Goal: Transaction & Acquisition: Purchase product/service

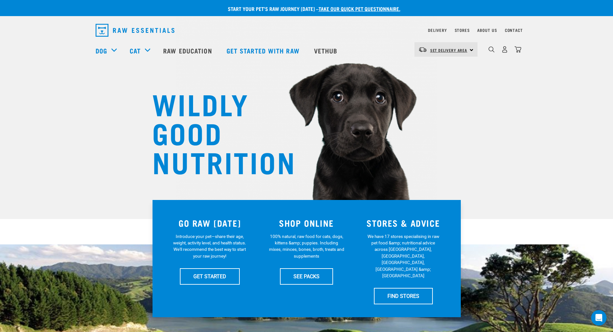
click at [458, 49] on span "Set Delivery Area" at bounding box center [448, 50] width 37 height 2
click at [444, 68] on link "[GEOGRAPHIC_DATA]" at bounding box center [445, 67] width 62 height 14
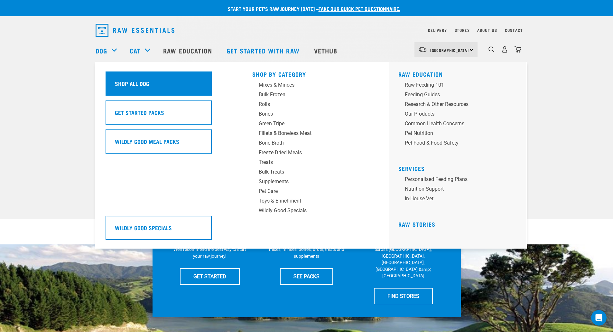
click at [129, 77] on div "Shop All Dog" at bounding box center [158, 83] width 106 height 24
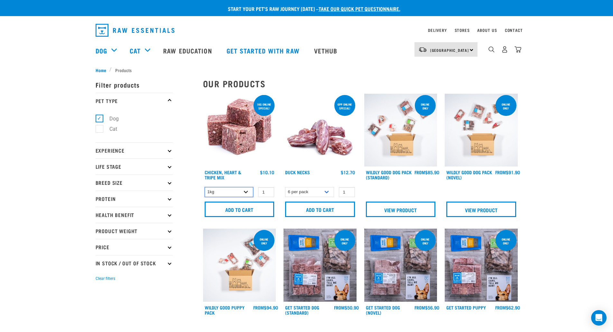
click at [248, 192] on select "1kg 3kg" at bounding box center [229, 192] width 49 height 10
select select "368"
click at [205, 187] on select "1kg 3kg" at bounding box center [229, 192] width 49 height 10
click at [242, 210] on input "Add to cart" at bounding box center [240, 208] width 70 height 15
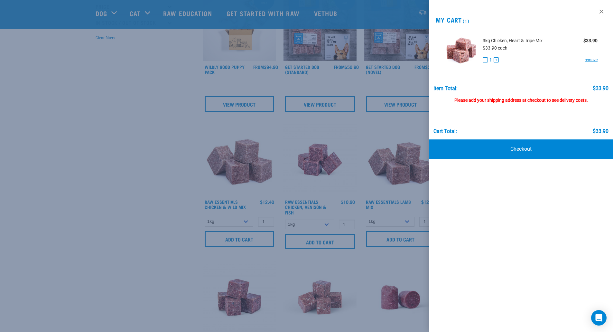
scroll to position [225, 0]
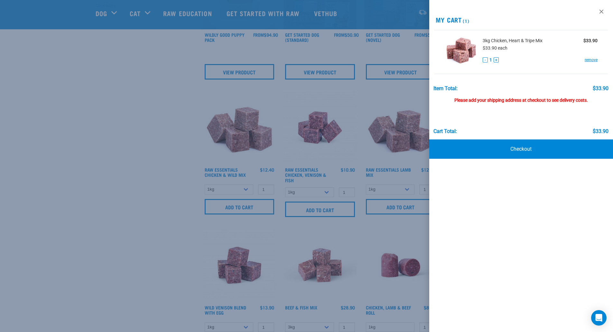
click at [262, 206] on div at bounding box center [306, 166] width 613 height 332
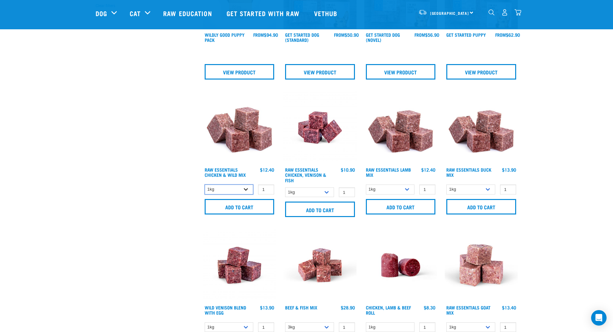
click at [246, 190] on select "1kg 3kg Bulk (10kg)" at bounding box center [229, 189] width 49 height 10
select select "709"
click at [205, 184] on select "1kg 3kg Bulk (10kg)" at bounding box center [229, 189] width 49 height 10
click at [240, 206] on input "Add to cart" at bounding box center [240, 206] width 70 height 15
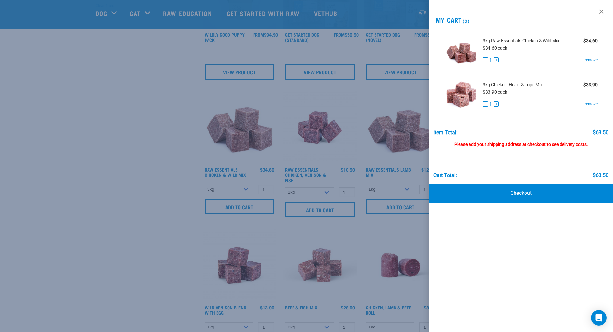
click at [325, 194] on div at bounding box center [306, 166] width 613 height 332
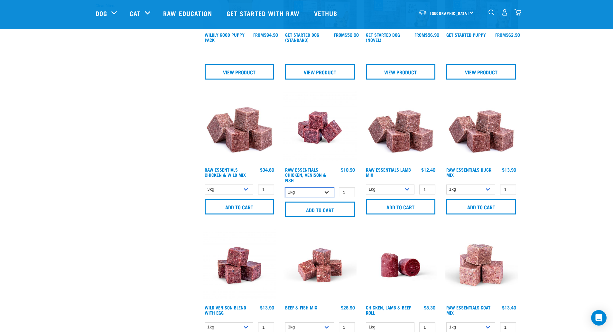
click at [327, 193] on select "1kg 3kg" at bounding box center [309, 192] width 49 height 10
select select "28665"
click at [285, 187] on select "1kg 3kg" at bounding box center [309, 192] width 49 height 10
click at [308, 212] on input "Add to cart" at bounding box center [320, 208] width 70 height 15
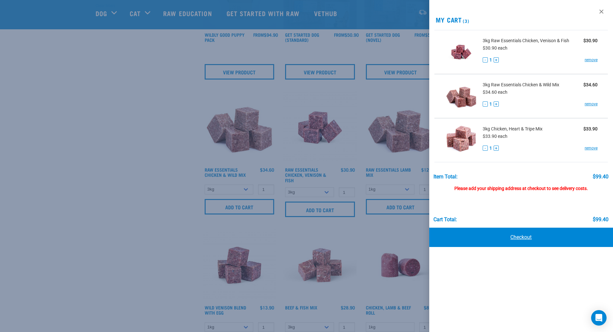
click at [495, 234] on link "Checkout" at bounding box center [521, 236] width 184 height 19
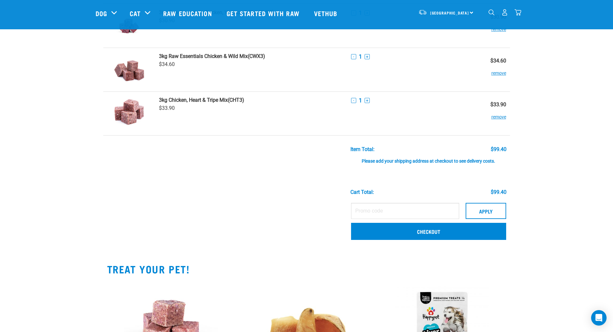
scroll to position [64, 0]
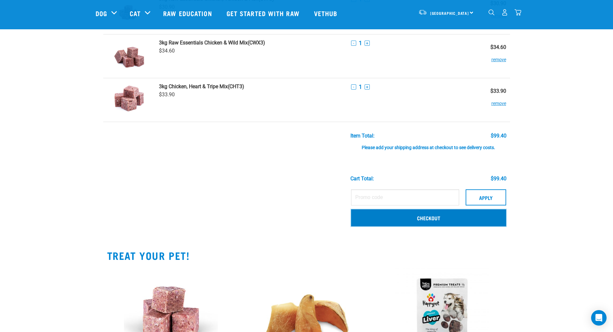
click at [424, 222] on link "Checkout" at bounding box center [428, 217] width 155 height 17
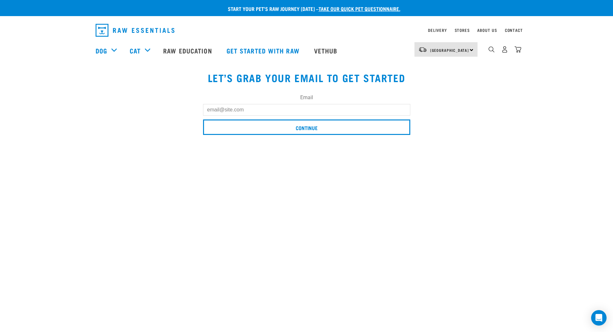
click at [252, 112] on input "Email" at bounding box center [306, 110] width 207 height 12
type input "fionafinter@gmail.com"
click at [258, 119] on form "Email fionafinter@gmail.com Continue" at bounding box center [306, 116] width 207 height 44
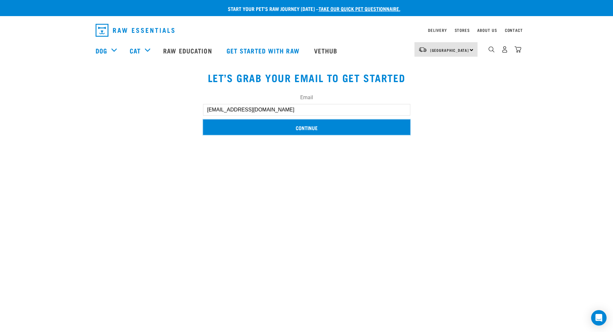
click at [255, 124] on input "Continue" at bounding box center [306, 126] width 207 height 15
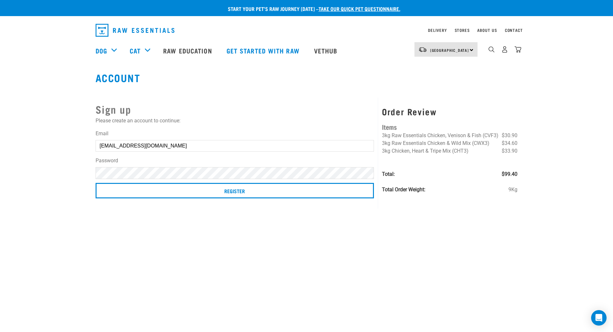
click at [96, 183] on input "Register" at bounding box center [235, 190] width 279 height 15
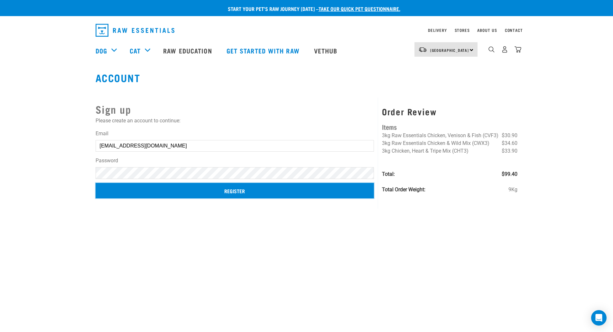
click at [207, 189] on input "Register" at bounding box center [235, 190] width 279 height 15
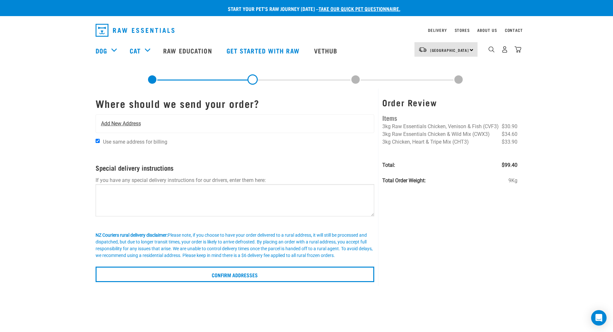
click at [126, 124] on span "Add New Address" at bounding box center [121, 124] width 40 height 8
click at [96, 140] on input "Use same address for billing" at bounding box center [98, 141] width 4 height 4
checkbox input "false"
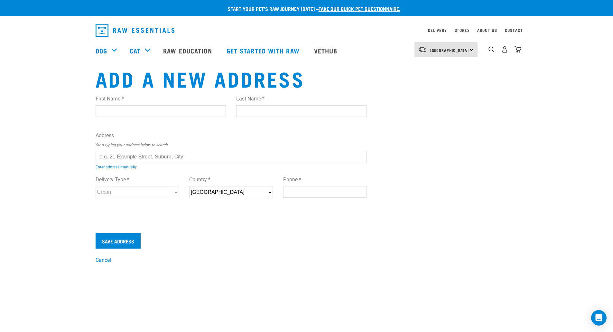
click at [126, 114] on input "First Name *" at bounding box center [161, 111] width 130 height 12
type input "[PERSON_NAME]"
click at [119, 153] on input "text" at bounding box center [231, 157] width 271 height 12
type input "1"
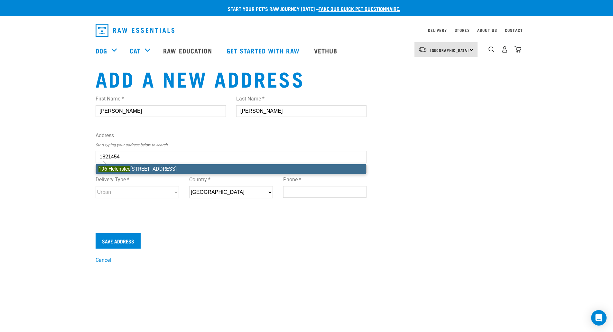
click at [124, 170] on div "First Name * [PERSON_NAME] Last Name * [PERSON_NAME] Address Start typing your …" at bounding box center [231, 153] width 271 height 126
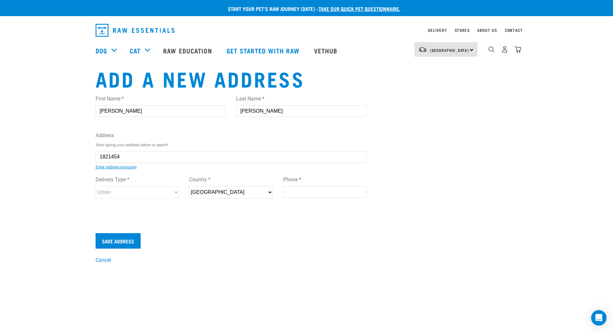
type input "196 Helenslee Road, Pōkeno 2472"
type input "196 Helenslee Road"
type input "Pōkeno"
type input "Waikato"
select select "WKO"
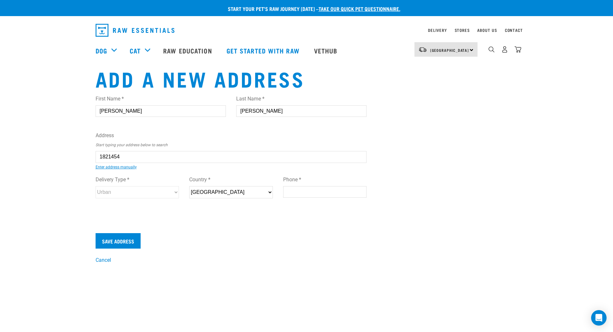
type input "2472"
select select "Rural"
type input "196 Helenslee Road, Pōkeno 2472"
click at [293, 193] on input "Phone *" at bounding box center [325, 192] width 84 height 12
click at [295, 192] on input "0226566428" at bounding box center [325, 192] width 84 height 12
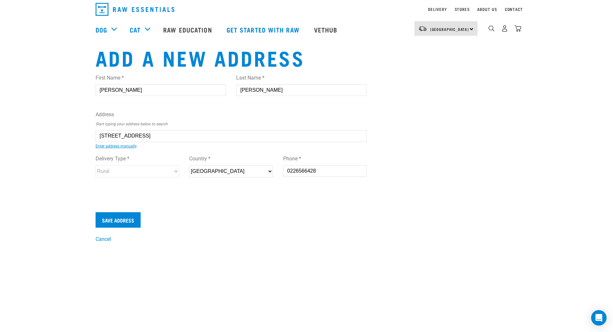
scroll to position [32, 0]
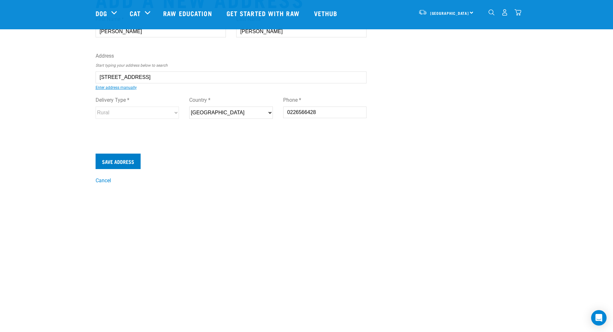
type input "0226566428"
click at [129, 163] on input "Save Address" at bounding box center [118, 160] width 45 height 15
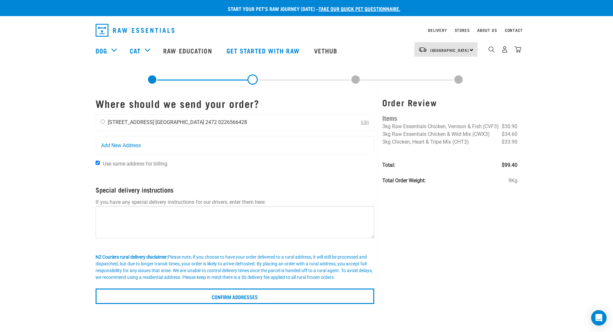
click at [103, 122] on input "radio" at bounding box center [103, 121] width 4 height 4
radio input "true"
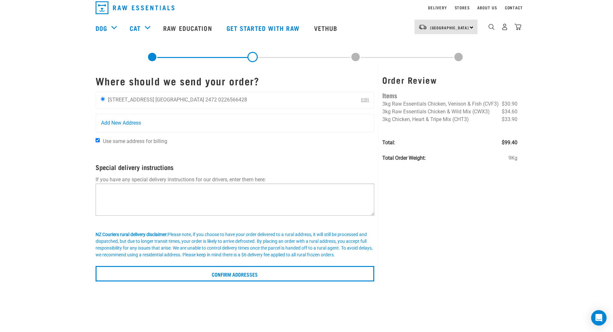
scroll to position [32, 0]
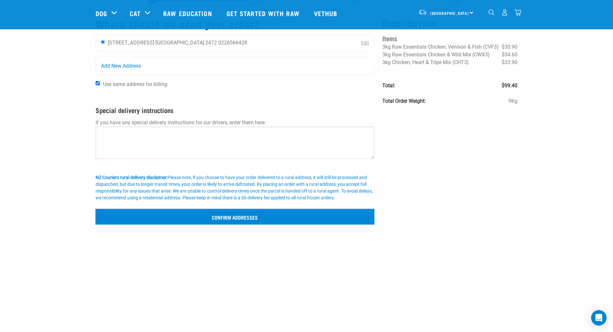
click at [221, 214] on input "Confirm addresses" at bounding box center [235, 216] width 279 height 15
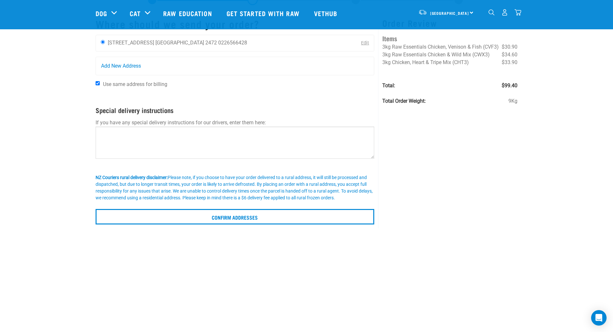
click at [98, 83] on input "Use same address for billing" at bounding box center [98, 83] width 4 height 4
checkbox input "false"
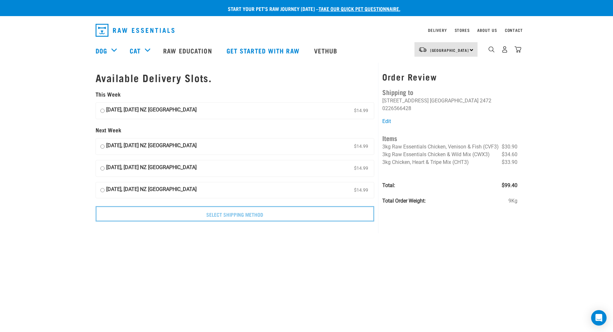
click at [101, 110] on input "[DATE], [DATE] NZ [GEOGRAPHIC_DATA] $14.99" at bounding box center [102, 111] width 4 height 10
radio input "true"
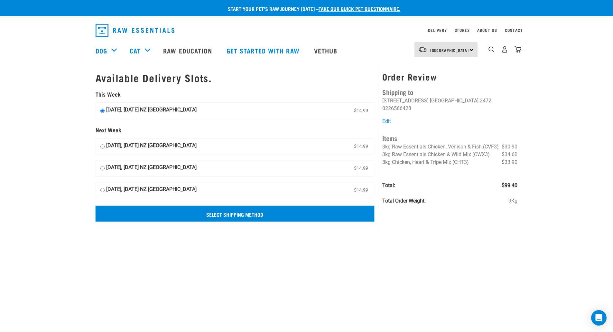
click at [200, 215] on input "Select Shipping Method" at bounding box center [235, 213] width 279 height 15
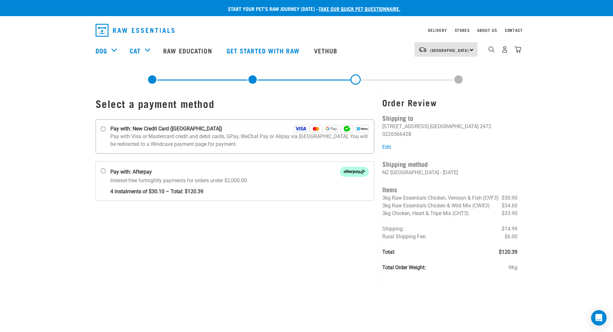
click at [101, 128] on input "Pay with: New Credit Card ([GEOGRAPHIC_DATA])" at bounding box center [102, 128] width 5 height 5
radio input "true"
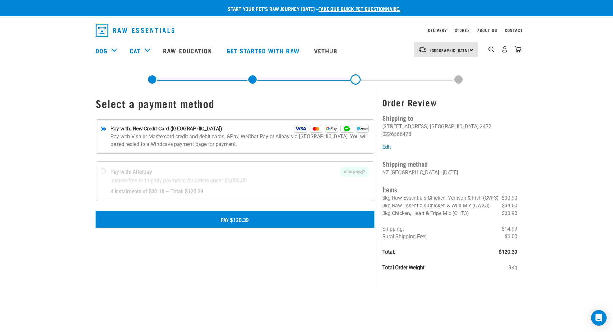
click at [248, 219] on button "Pay $120.39" at bounding box center [235, 219] width 279 height 16
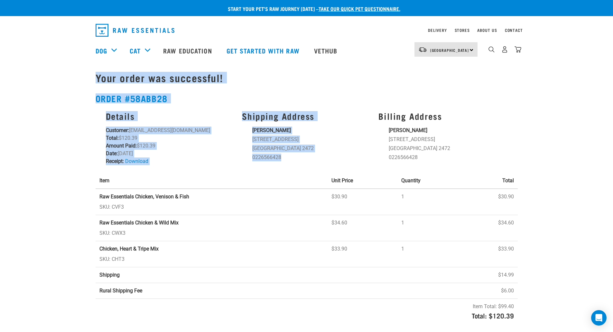
drag, startPoint x: 97, startPoint y: 83, endPoint x: 295, endPoint y: 157, distance: 211.4
click at [295, 157] on div "Your order was successful! Order #58abb28 Details Customer: [EMAIL_ADDRESS][DOM…" at bounding box center [307, 197] width 430 height 268
